Goal: Communication & Community: Answer question/provide support

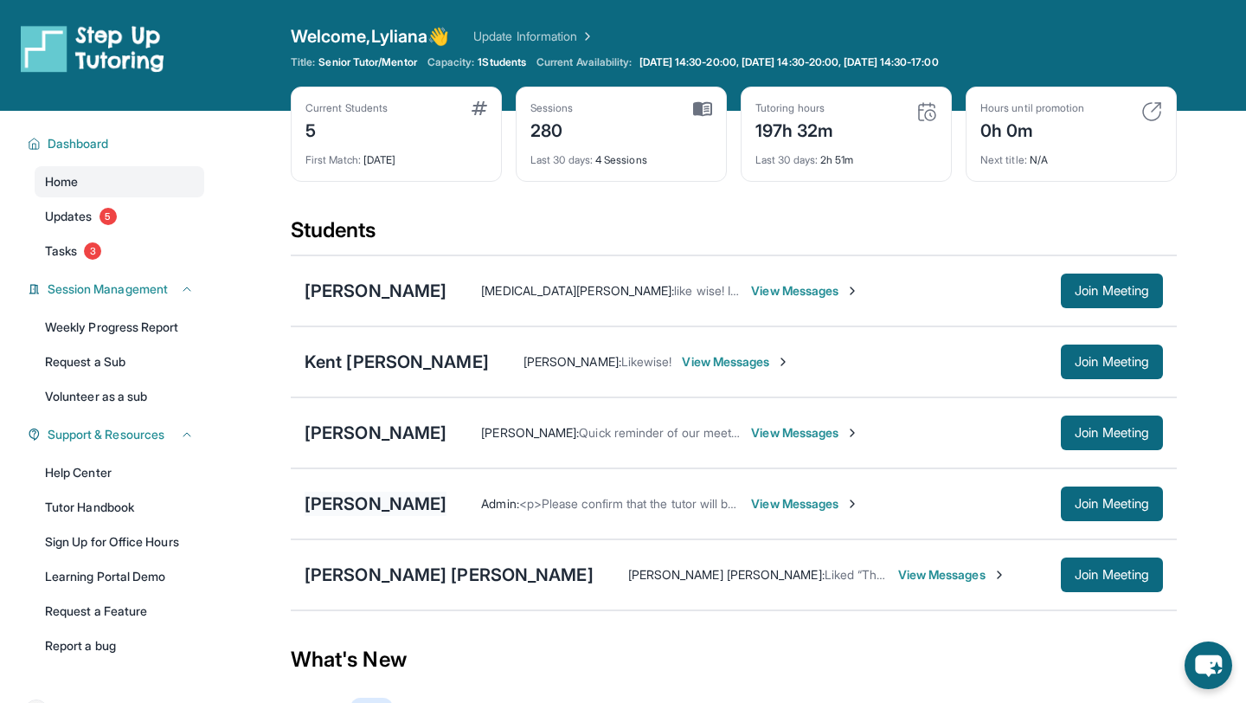
click at [367, 503] on div "[PERSON_NAME]" at bounding box center [376, 504] width 142 height 24
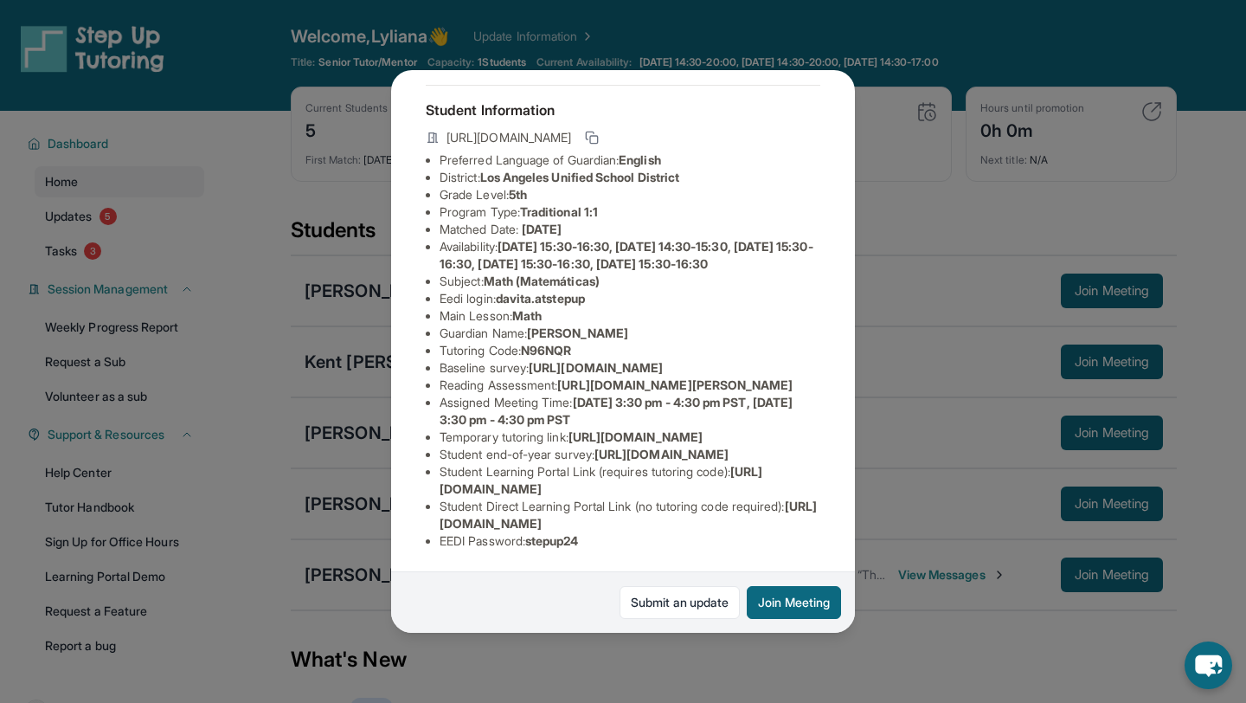
scroll to position [287, 0]
drag, startPoint x: 803, startPoint y: 523, endPoint x: 418, endPoint y: 518, distance: 385.2
click at [417, 518] on div "[PERSON_NAME] Guardian: [PERSON_NAME] Student Information [URL][DOMAIN_NAME] Pr…" at bounding box center [623, 351] width 464 height 563
copy span "[URL][DOMAIN_NAME]"
click at [935, 628] on div "[PERSON_NAME] Guardian: [PERSON_NAME] Student Information [URL][DOMAIN_NAME] Pr…" at bounding box center [623, 351] width 1246 height 703
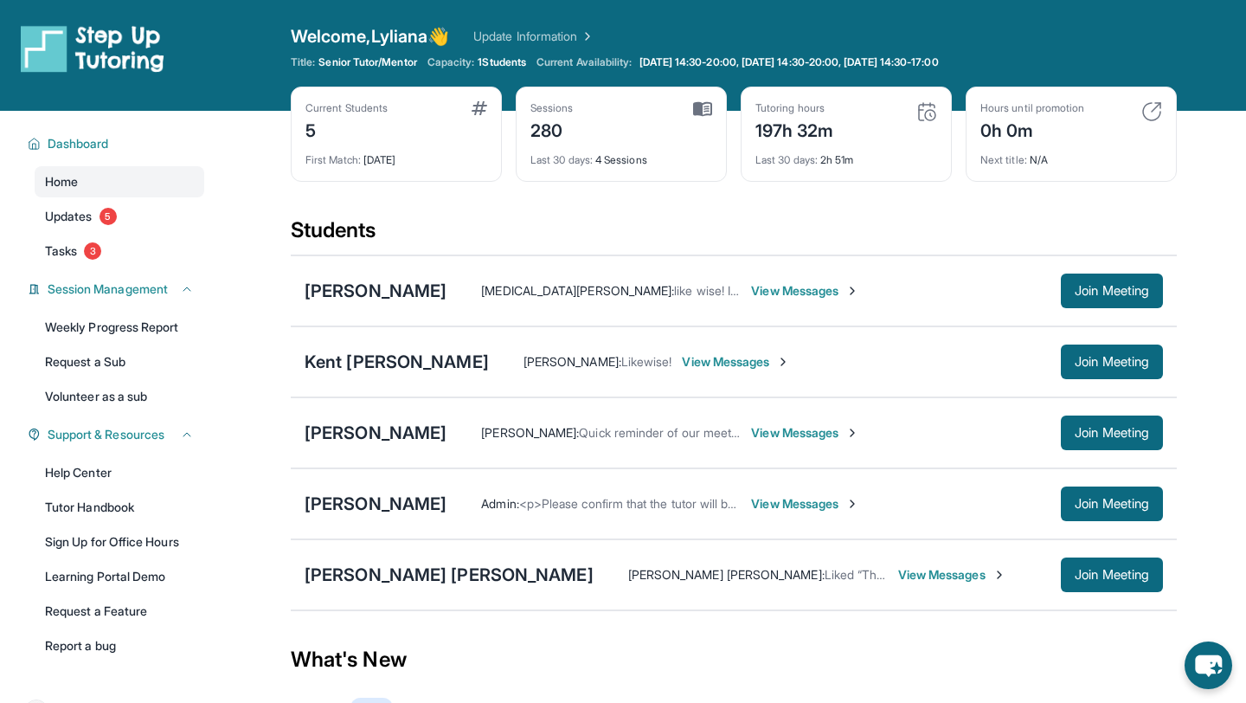
click at [777, 502] on span "View Messages" at bounding box center [805, 503] width 108 height 17
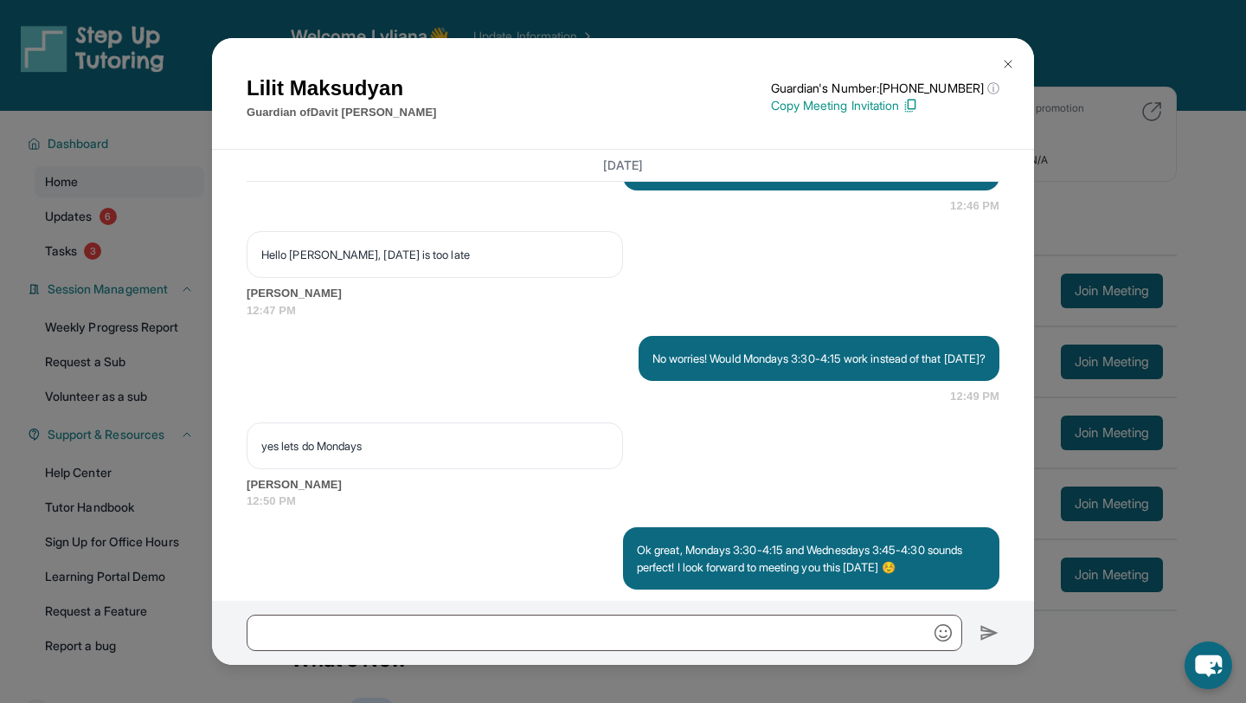
scroll to position [1759, 0]
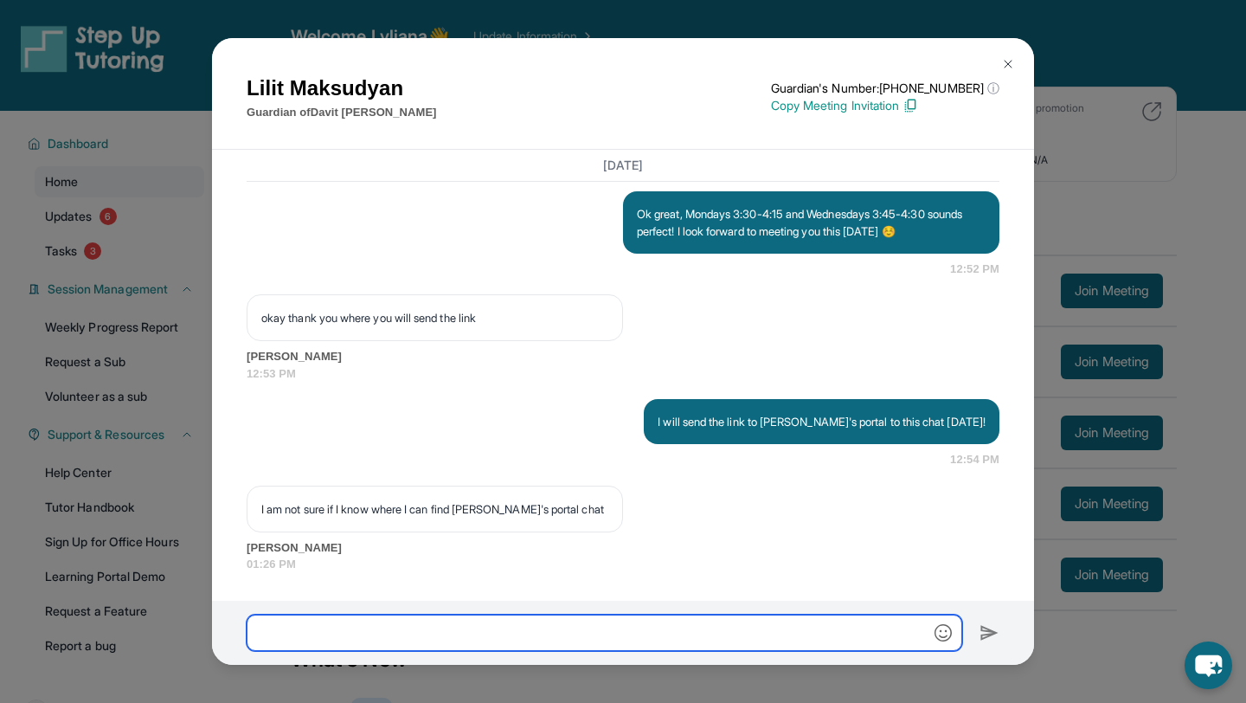
click at [636, 640] on input "text" at bounding box center [605, 633] width 716 height 36
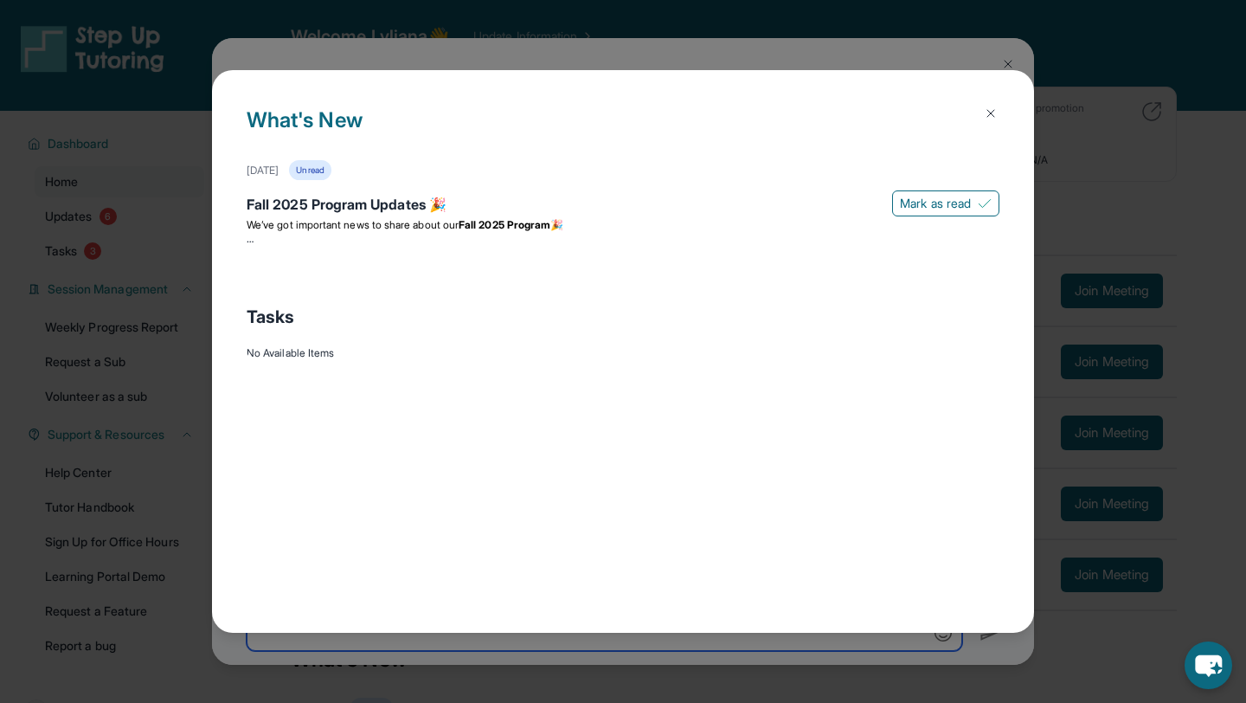
paste input "**********"
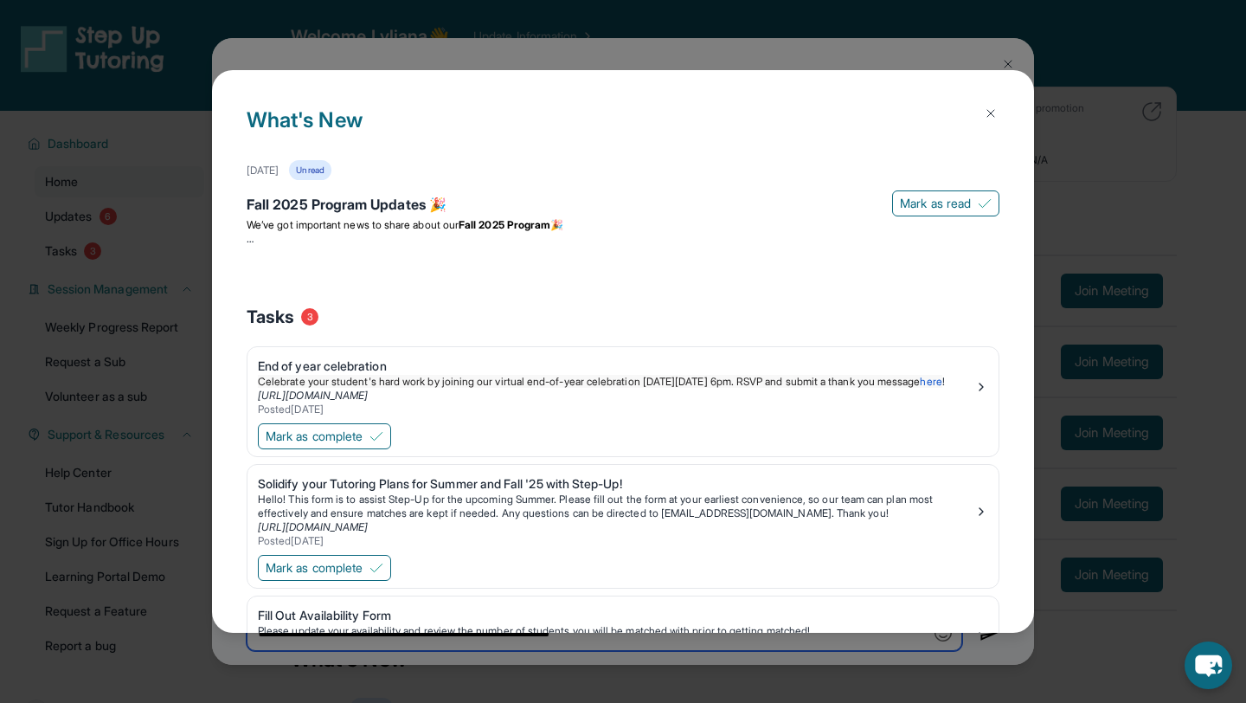
type input "**********"
click at [989, 119] on img at bounding box center [991, 113] width 14 height 14
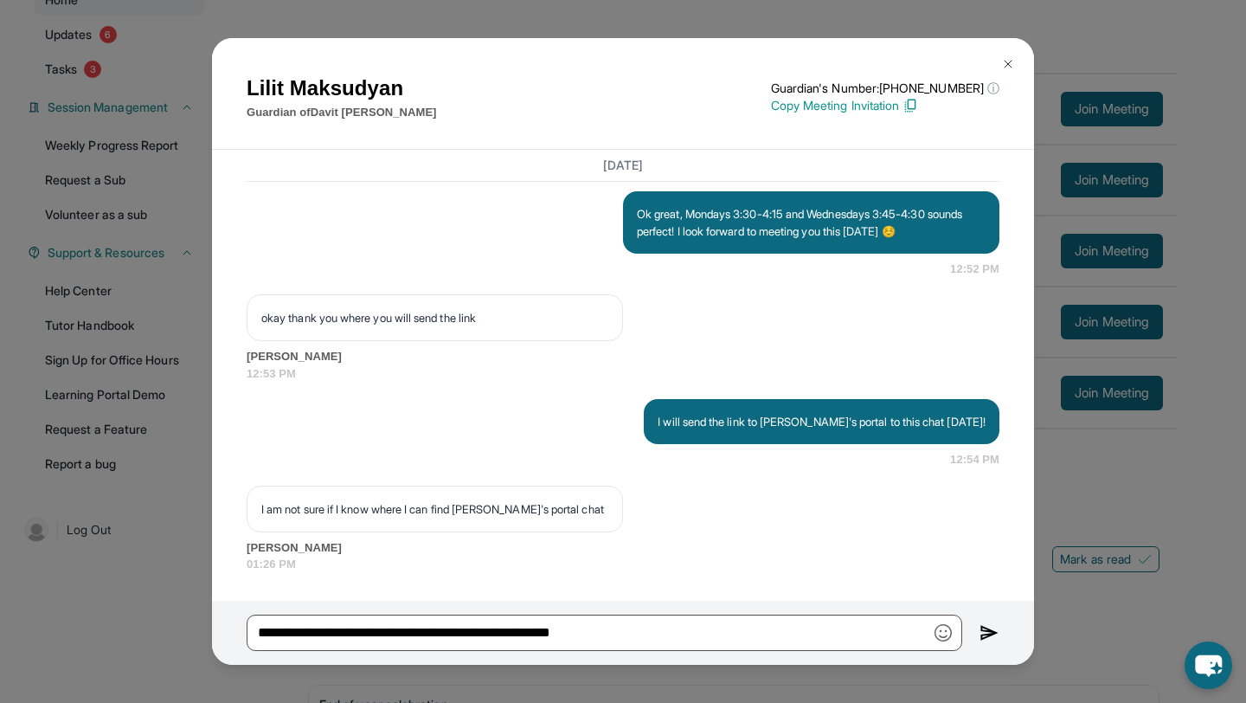
scroll to position [191, 0]
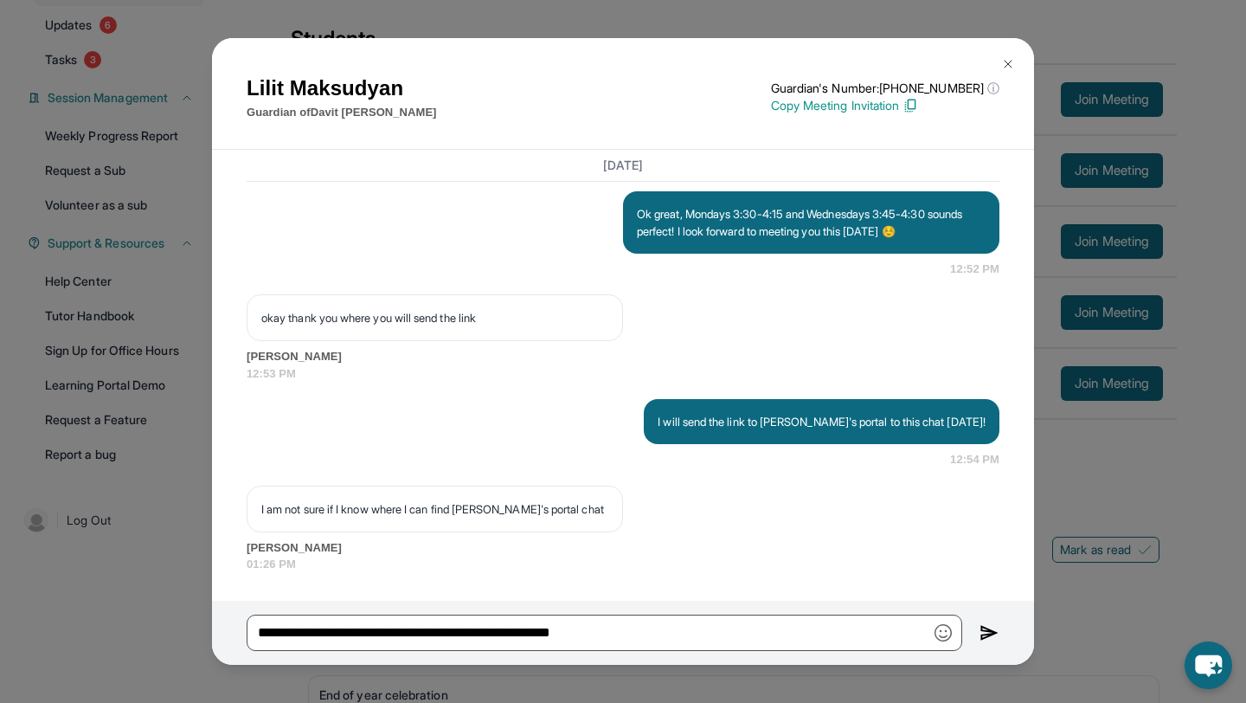
click at [996, 631] on img at bounding box center [990, 632] width 20 height 21
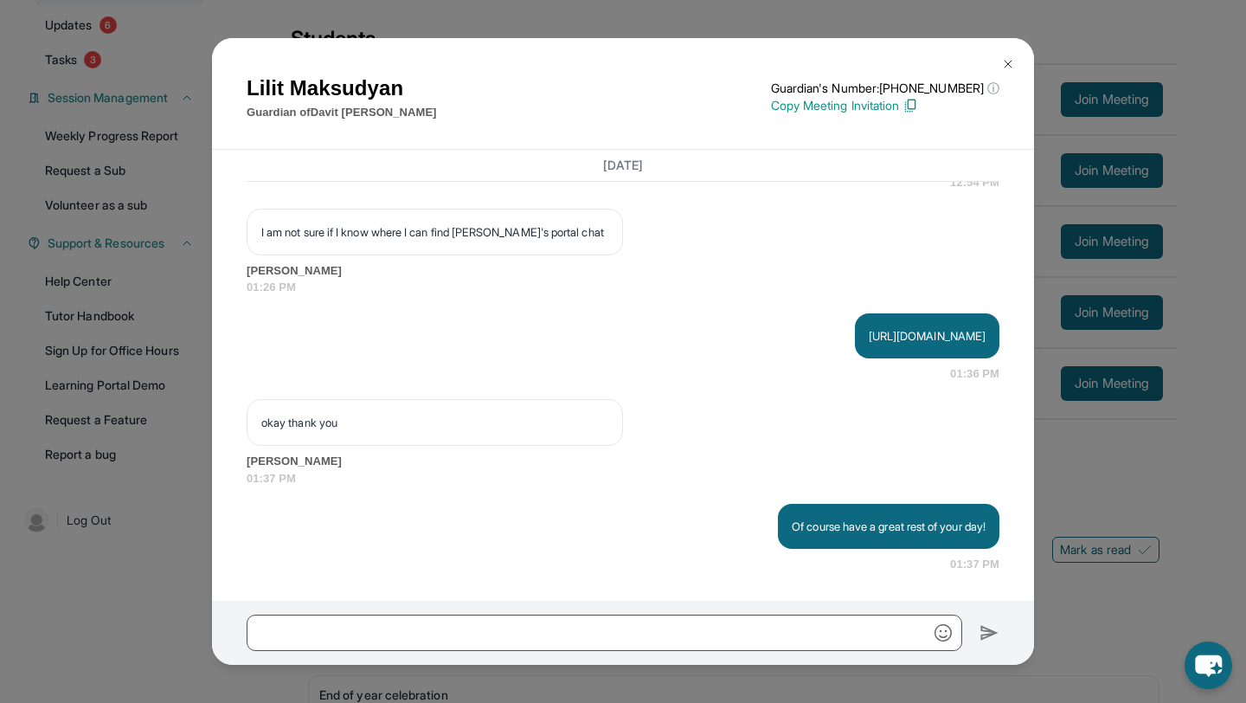
scroll to position [2036, 0]
click at [1015, 63] on button at bounding box center [1008, 64] width 35 height 35
